Goal: Task Accomplishment & Management: Complete application form

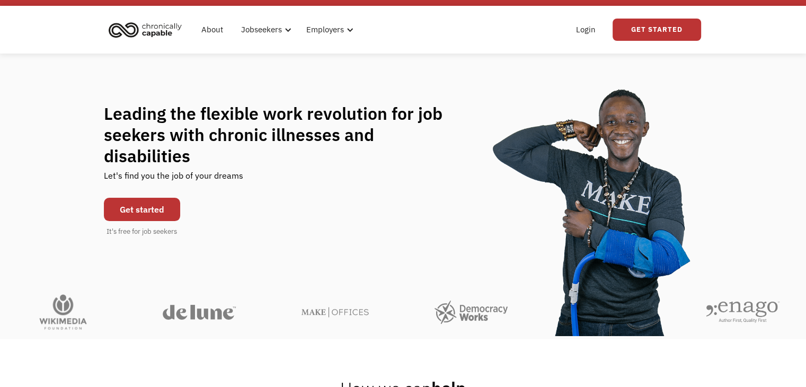
scroll to position [21, 0]
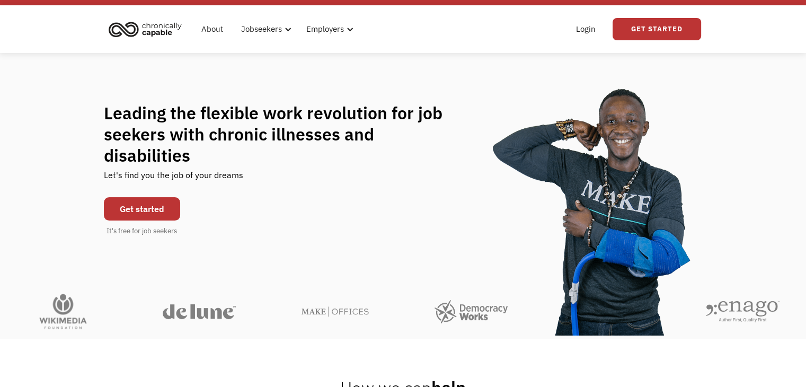
click at [148, 197] on link "Get started" at bounding box center [142, 208] width 76 height 23
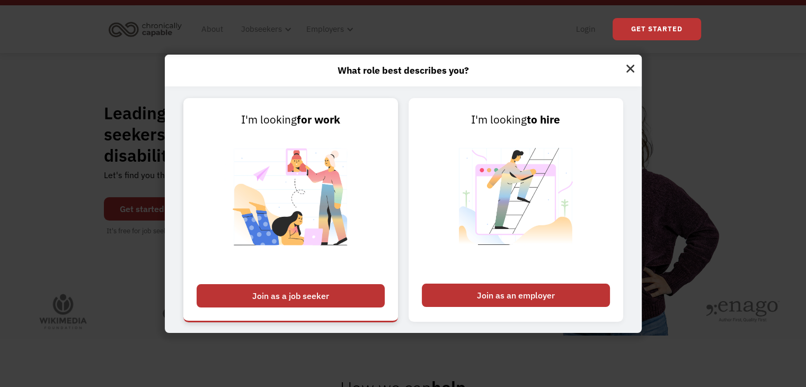
click at [352, 300] on div "Join as a job seeker" at bounding box center [290, 295] width 188 height 23
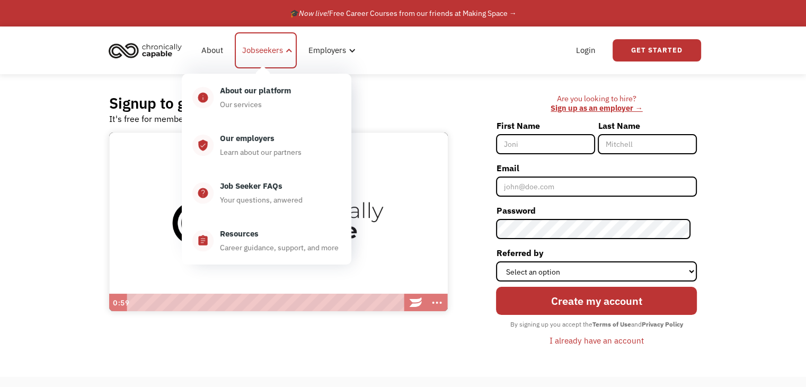
click at [250, 57] on div "Jobseekers" at bounding box center [266, 50] width 62 height 36
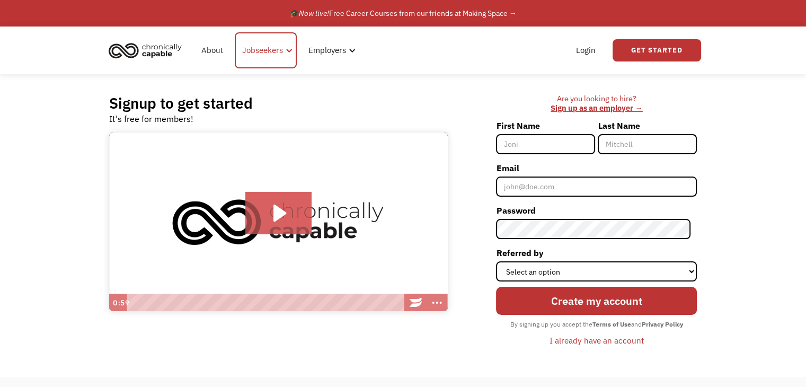
click at [250, 57] on div "Jobseekers" at bounding box center [266, 50] width 62 height 36
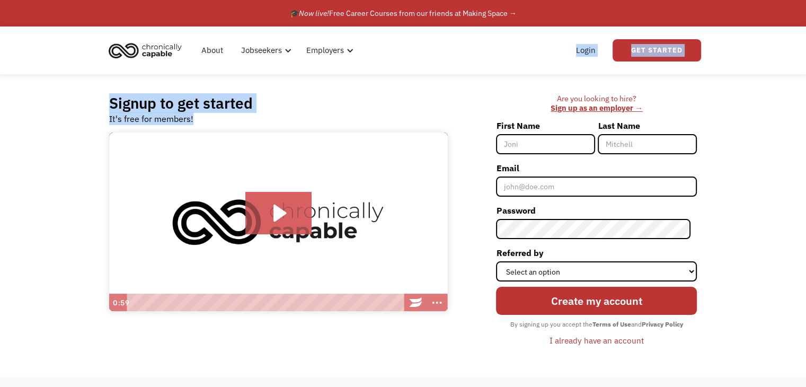
drag, startPoint x: 0, startPoint y: 205, endPoint x: 558, endPoint y: -5, distance: 596.5
click at [558, 0] on html "What role best describes you? I'm looking for work Join as a job seeker I'm loo…" at bounding box center [403, 193] width 806 height 387
